Goal: Task Accomplishment & Management: Manage account settings

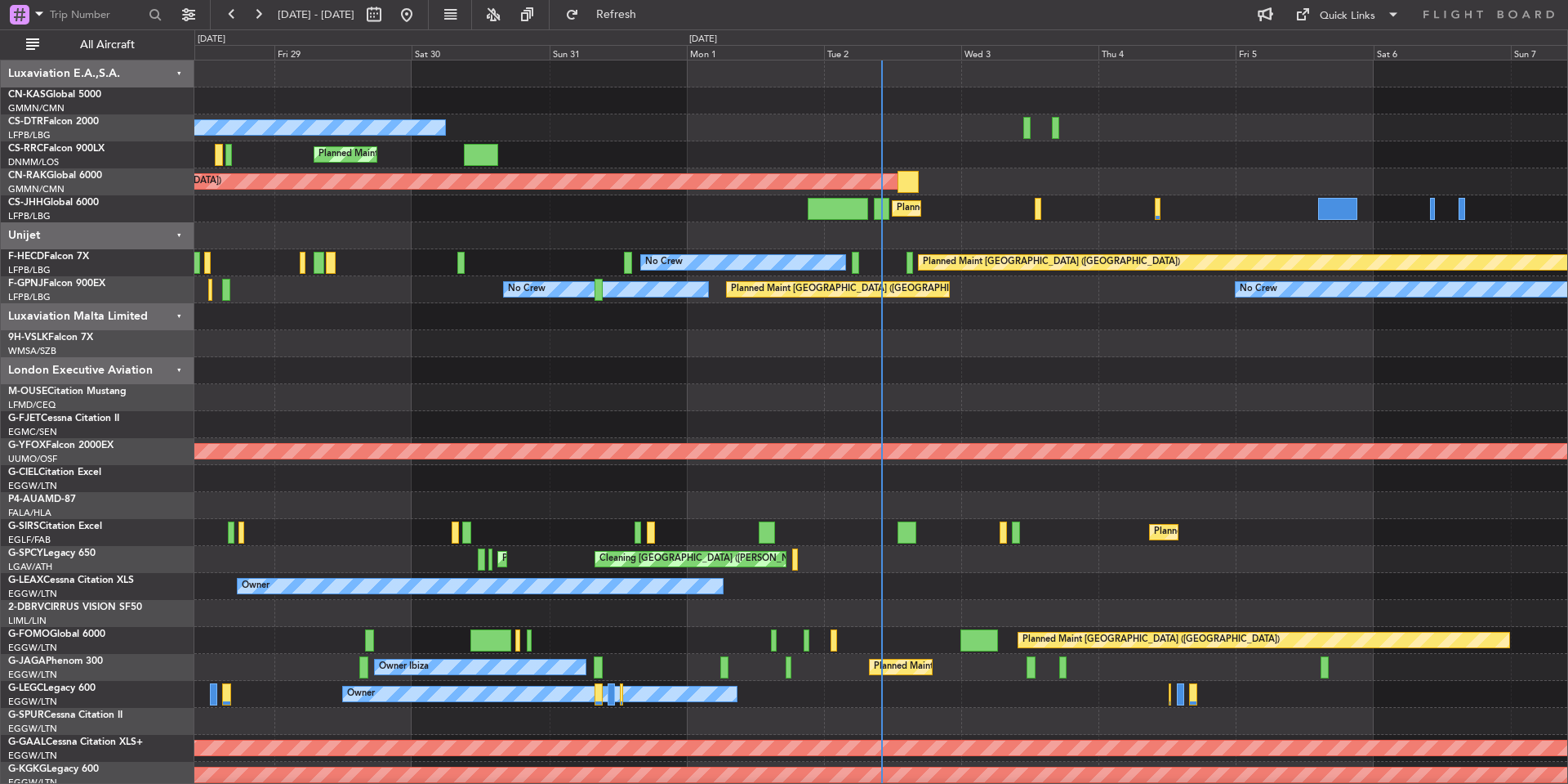
click at [180, 316] on div "Luxaviation Malta Limited" at bounding box center [97, 317] width 193 height 27
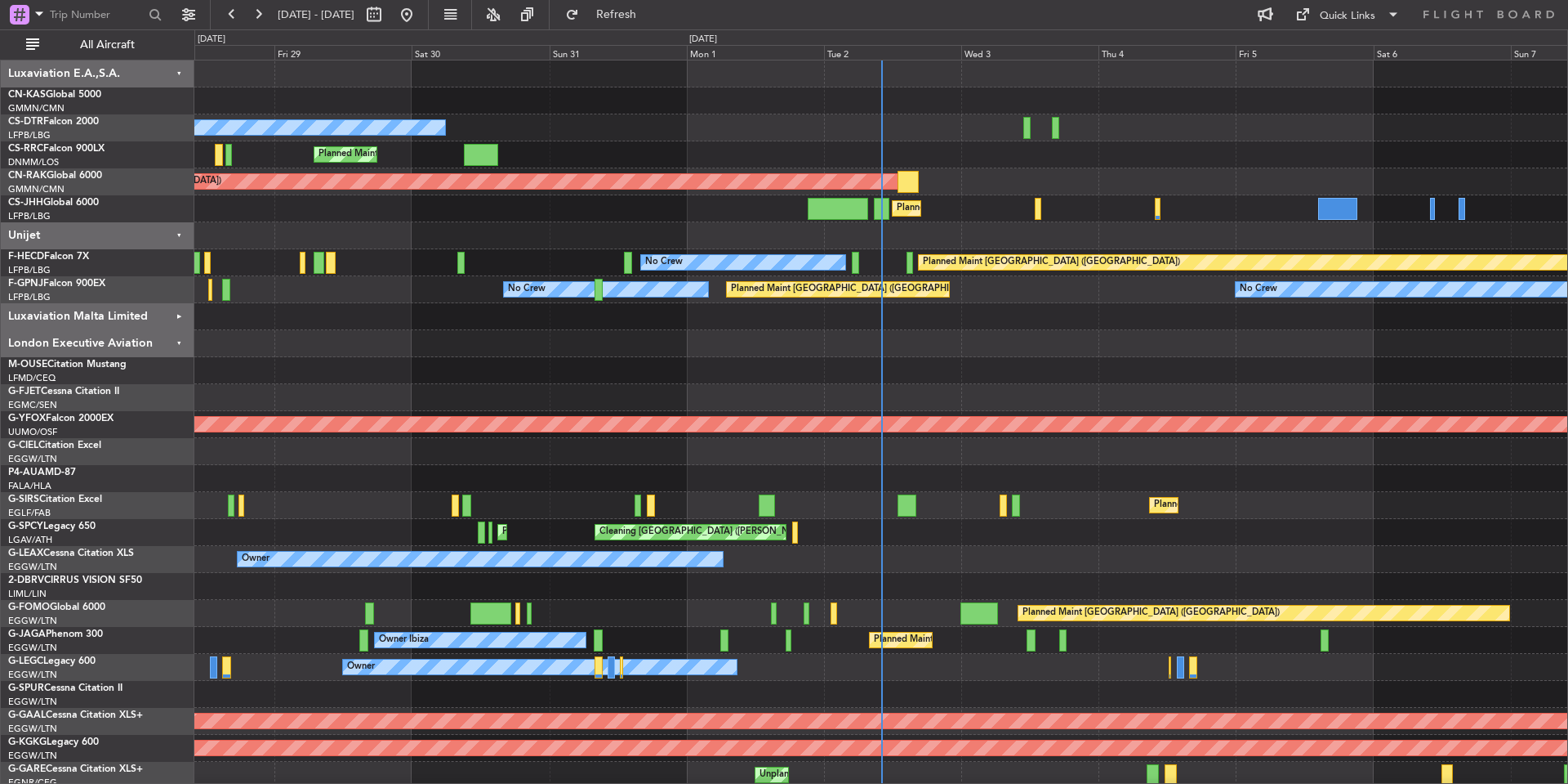
click at [177, 234] on div "Unijet" at bounding box center [97, 236] width 193 height 27
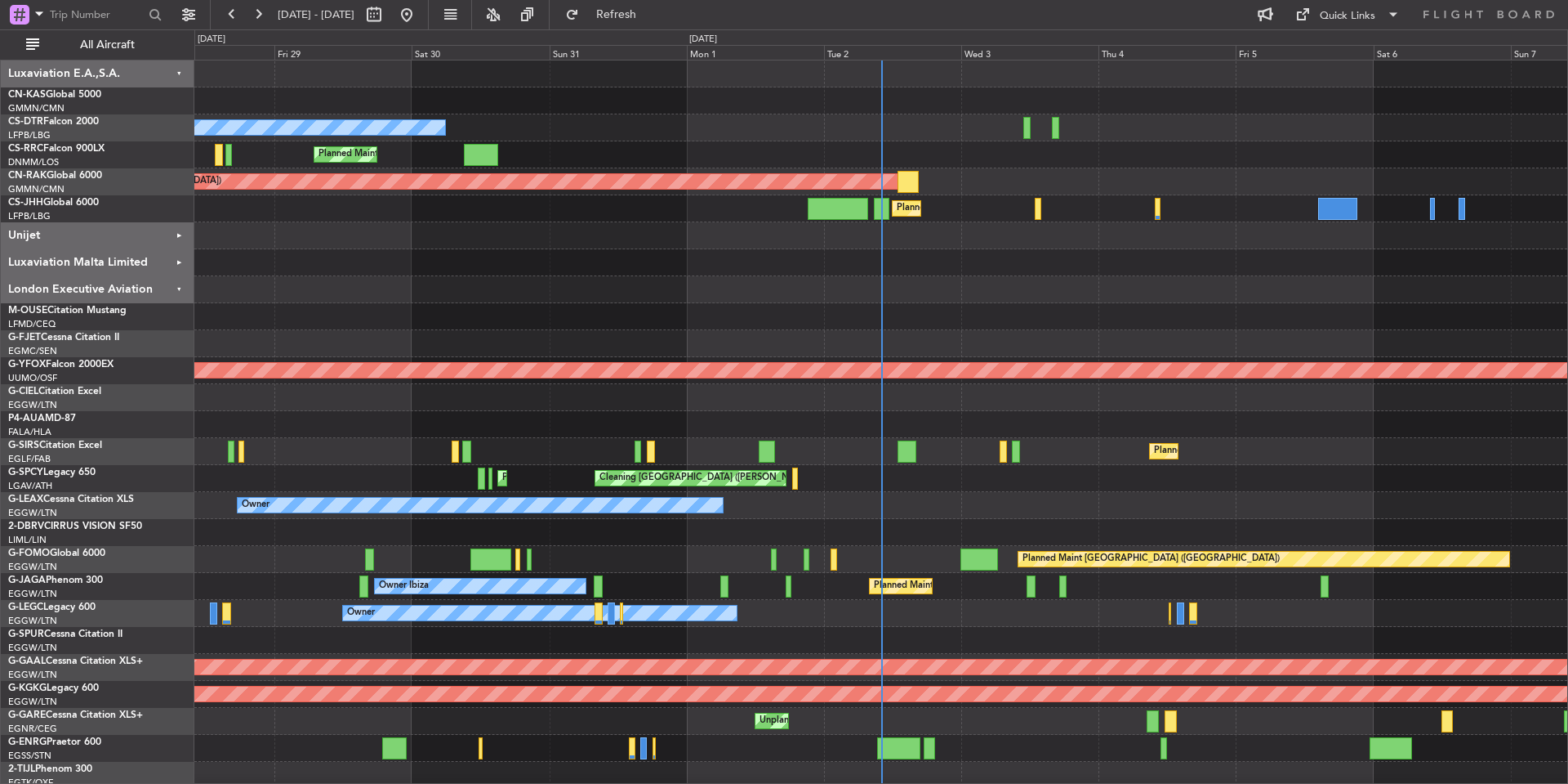
click at [179, 72] on div "Luxaviation E.A.,S.A." at bounding box center [97, 74] width 193 height 27
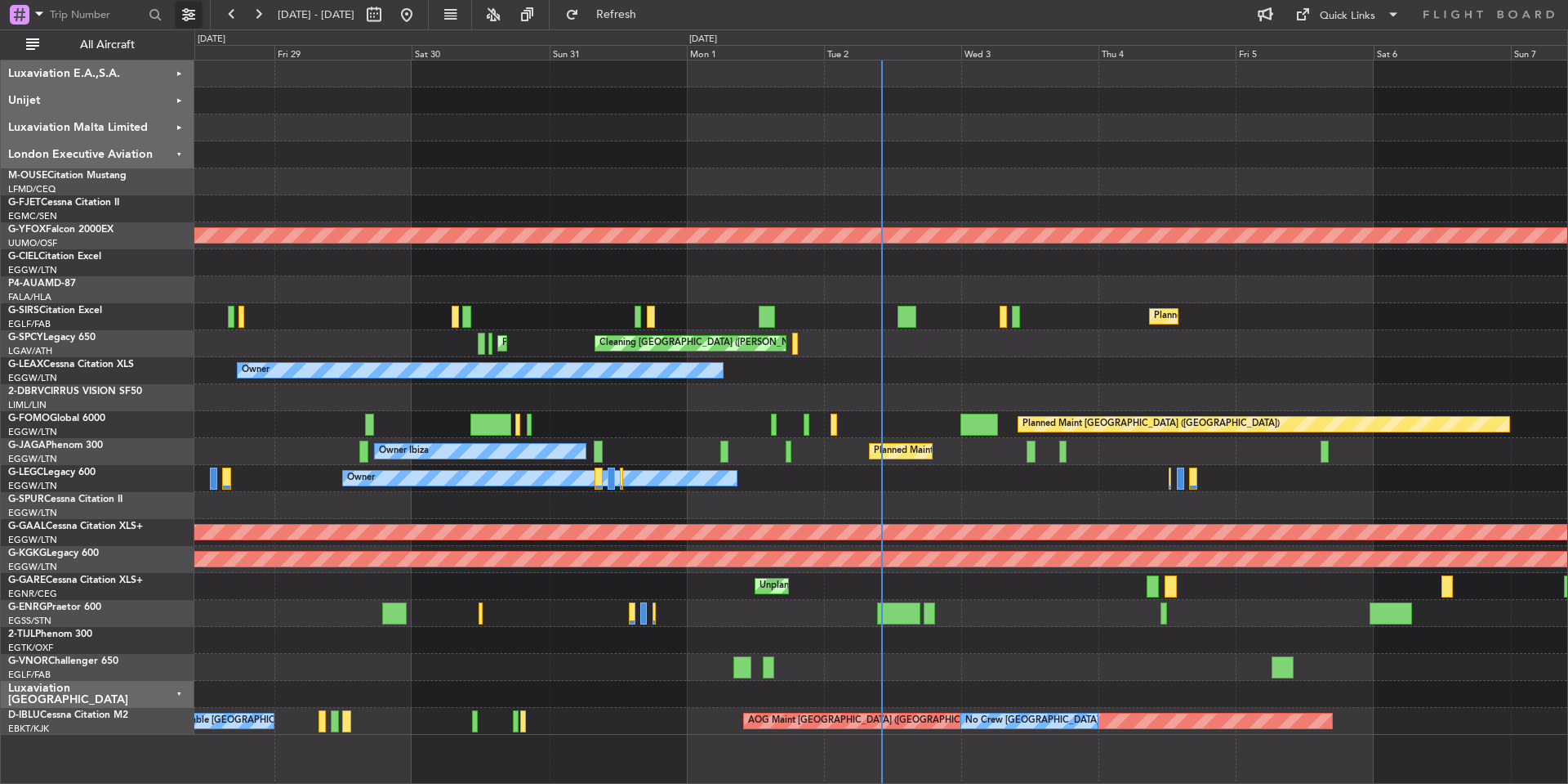
click at [192, 16] on button at bounding box center [188, 14] width 26 height 26
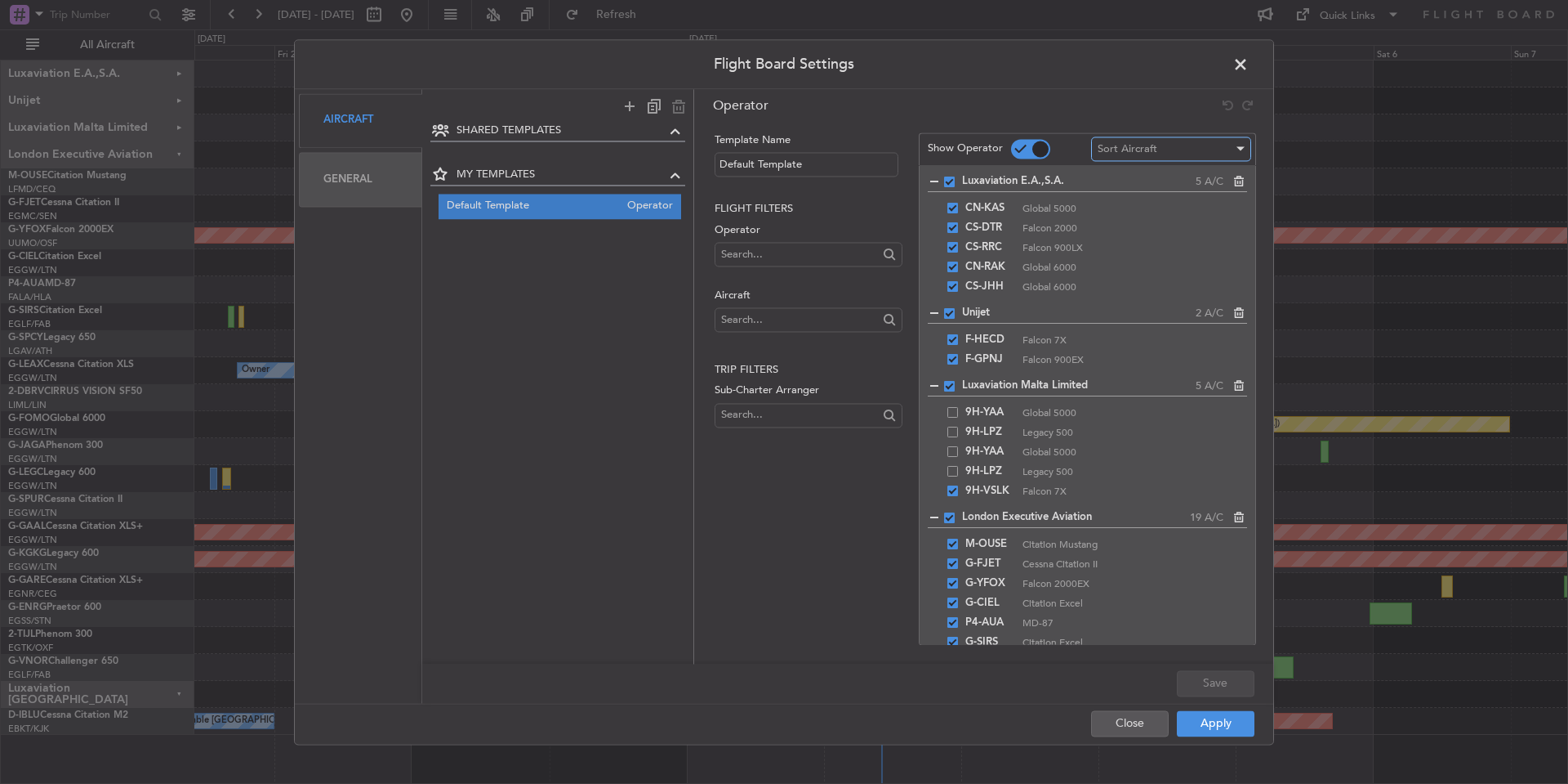
click at [1159, 144] on div "Sort Aircraft" at bounding box center [1165, 148] width 136 height 24
click at [778, 576] on div at bounding box center [784, 392] width 1568 height 784
click at [799, 165] on input "Default Template" at bounding box center [806, 164] width 184 height 24
click at [645, 346] on div "SHARED TEMPLATES MY TEMPLATES Default Template Operator" at bounding box center [558, 381] width 272 height 520
click at [784, 253] on input "text" at bounding box center [799, 253] width 156 height 24
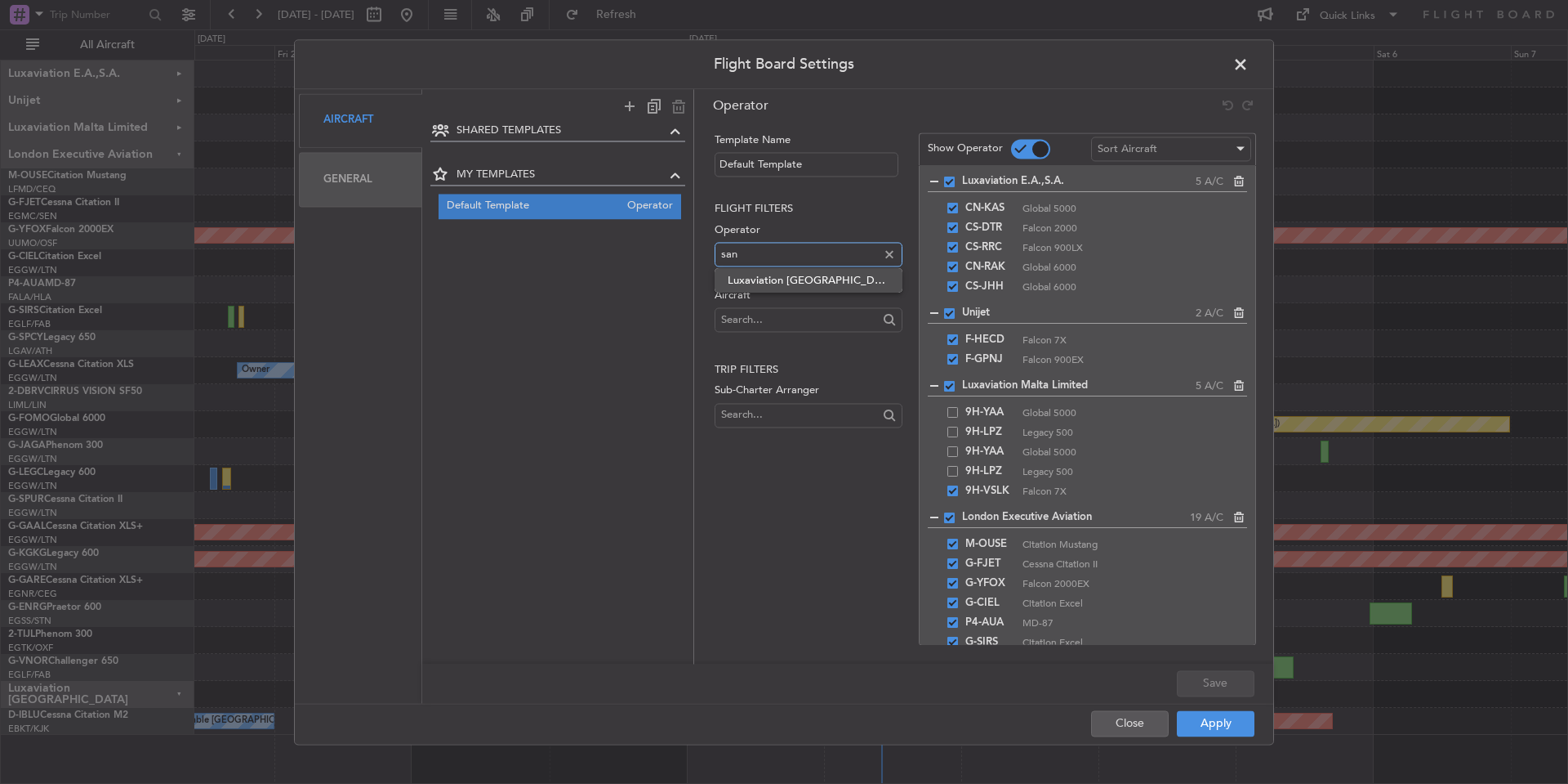
type input "san"
click at [789, 284] on span "Luxaviation [GEOGRAPHIC_DATA]" at bounding box center [808, 279] width 161 height 24
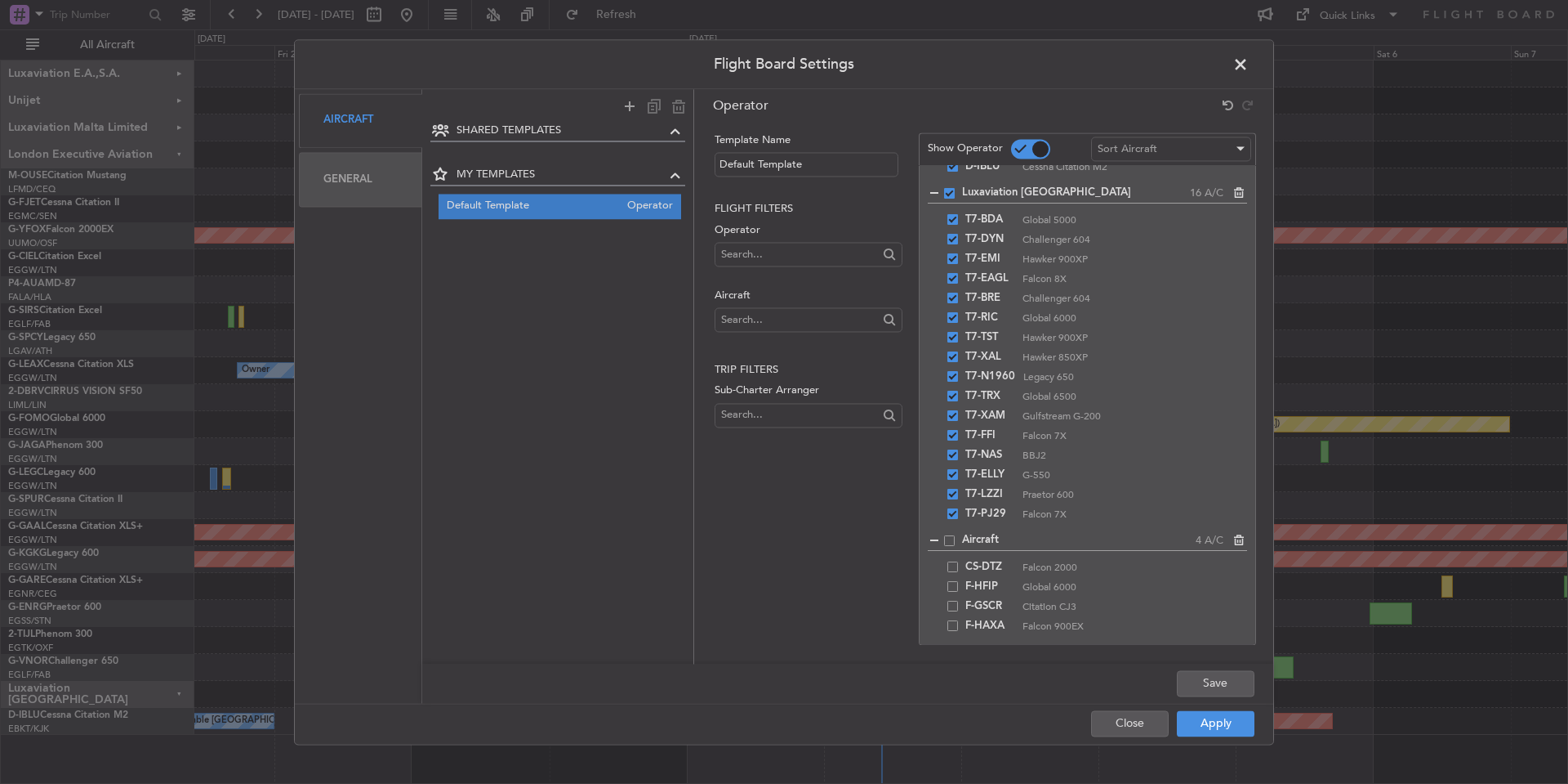
click at [947, 541] on span at bounding box center [949, 540] width 11 height 11
click at [956, 536] on input "checkbox" at bounding box center [956, 536] width 0 height 0
click at [1218, 720] on button "Apply" at bounding box center [1216, 722] width 78 height 26
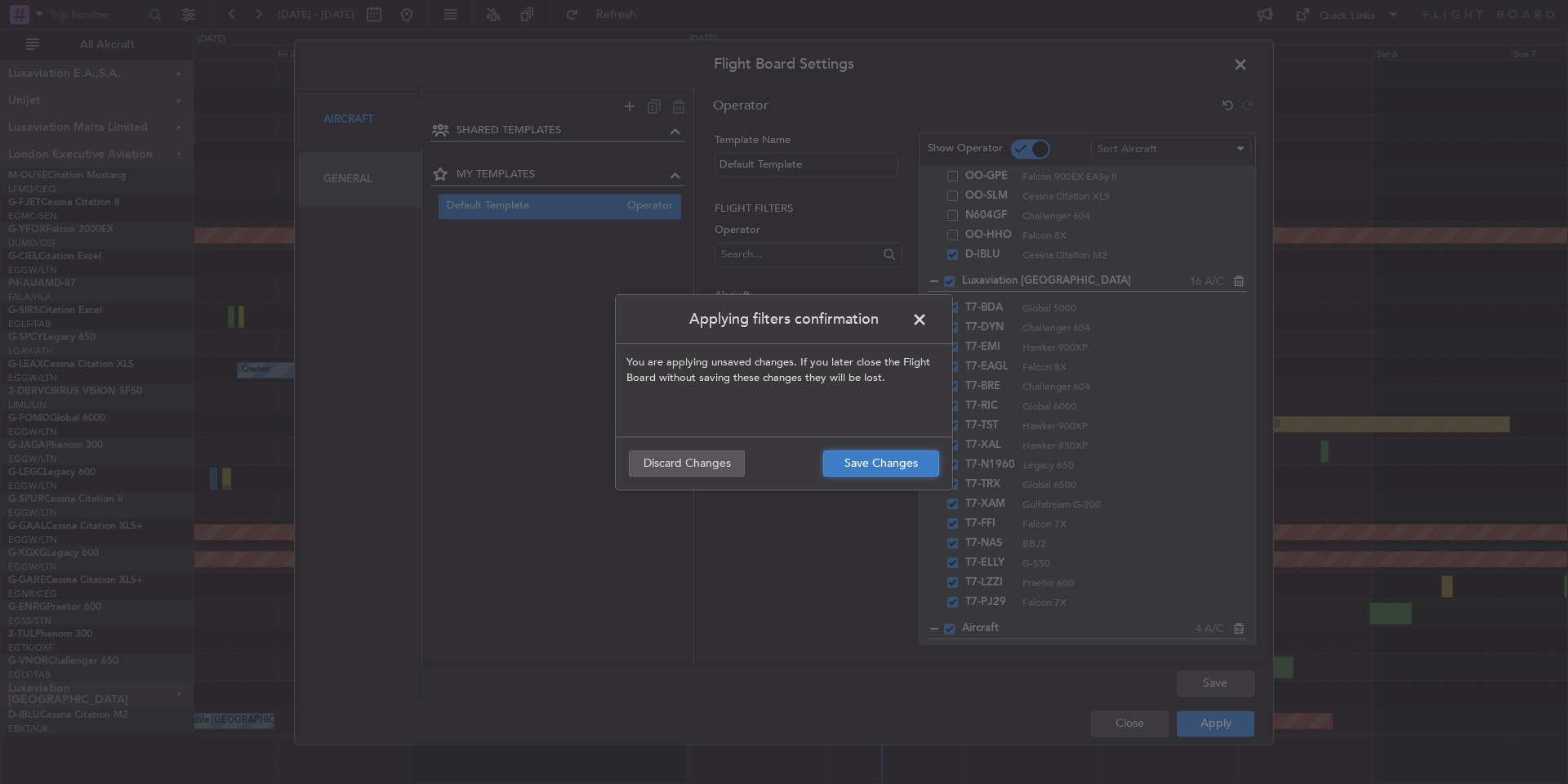
click at [857, 461] on button "Save Changes" at bounding box center [881, 462] width 116 height 26
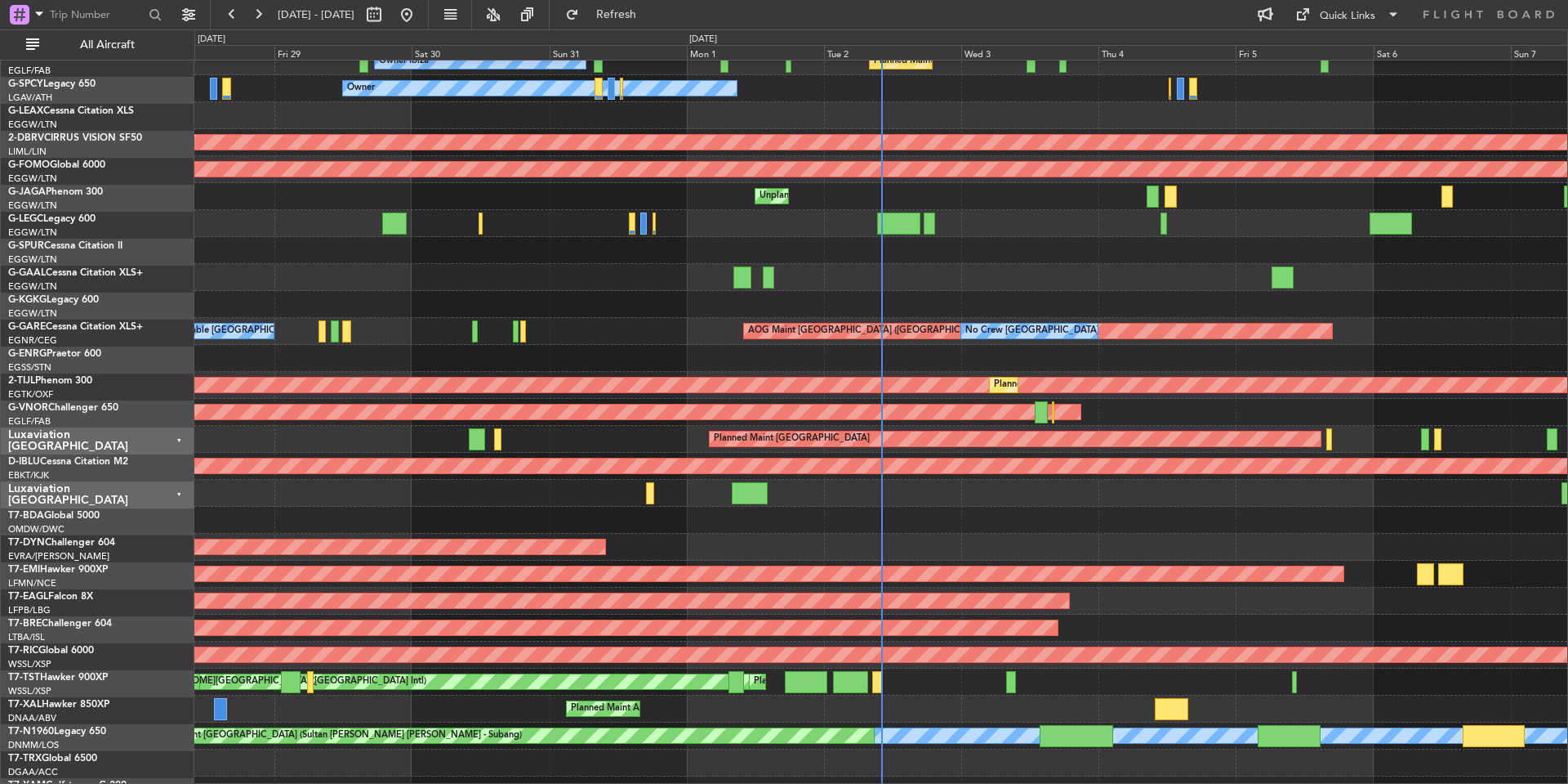
scroll to position [524, 0]
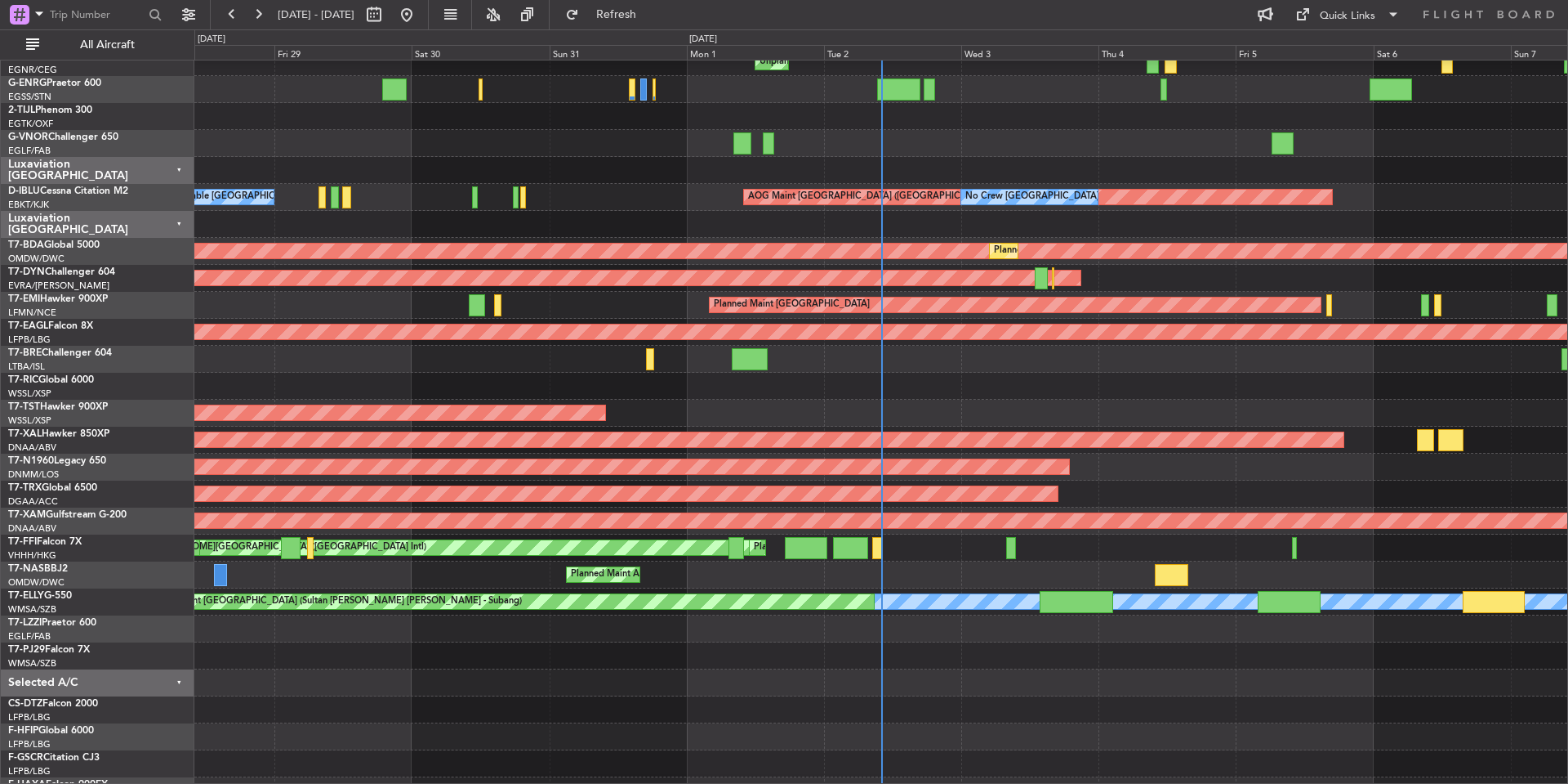
click at [116, 633] on div "EGLF/FAB London ([GEOGRAPHIC_DATA])" at bounding box center [100, 637] width 186 height 13
click at [185, 682] on div "Selected A/C" at bounding box center [97, 683] width 193 height 27
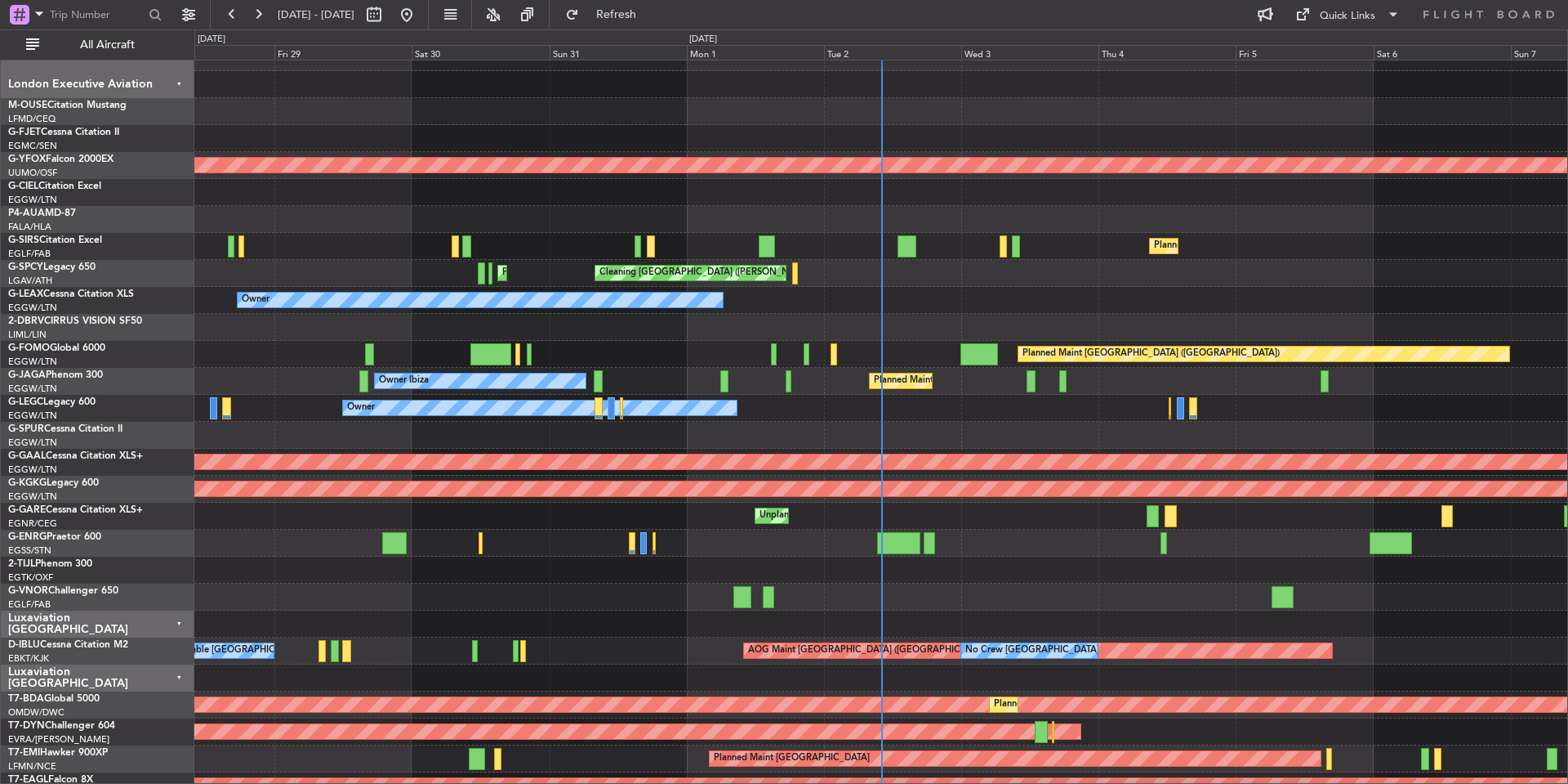
scroll to position [0, 0]
